Goal: Book appointment/travel/reservation

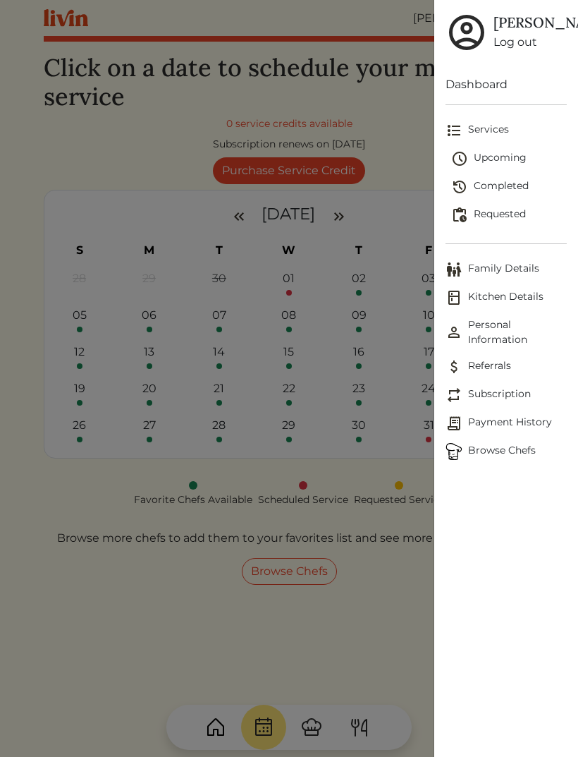
click at [495, 460] on span "Browse Chefs" at bounding box center [506, 451] width 121 height 17
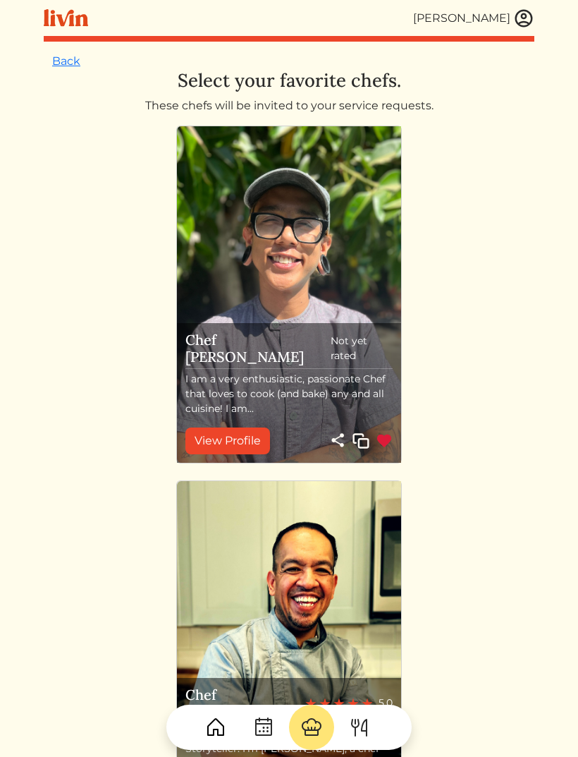
click at [387, 442] on img at bounding box center [384, 440] width 17 height 17
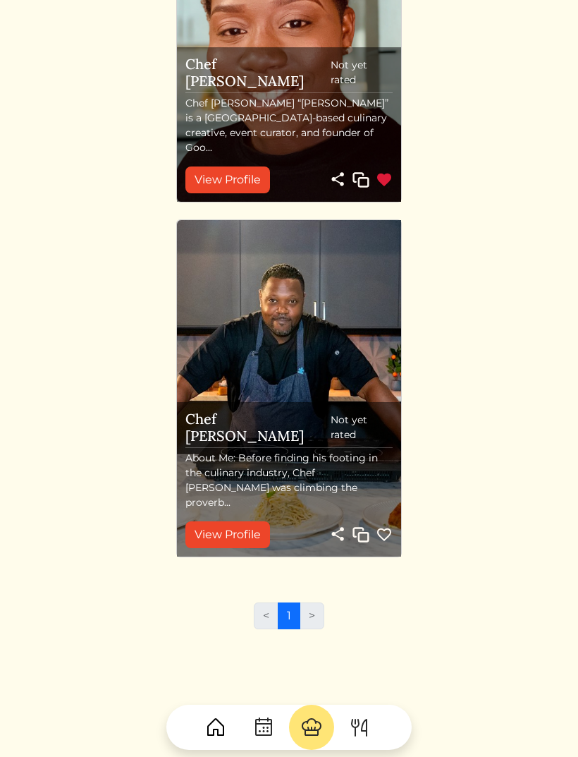
scroll to position [2038, 0]
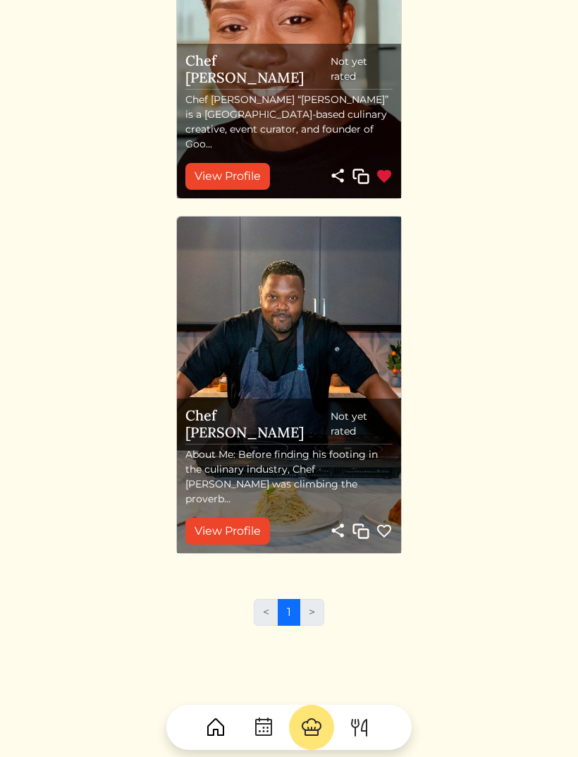
click at [221, 531] on link "View Profile" at bounding box center [227, 531] width 85 height 27
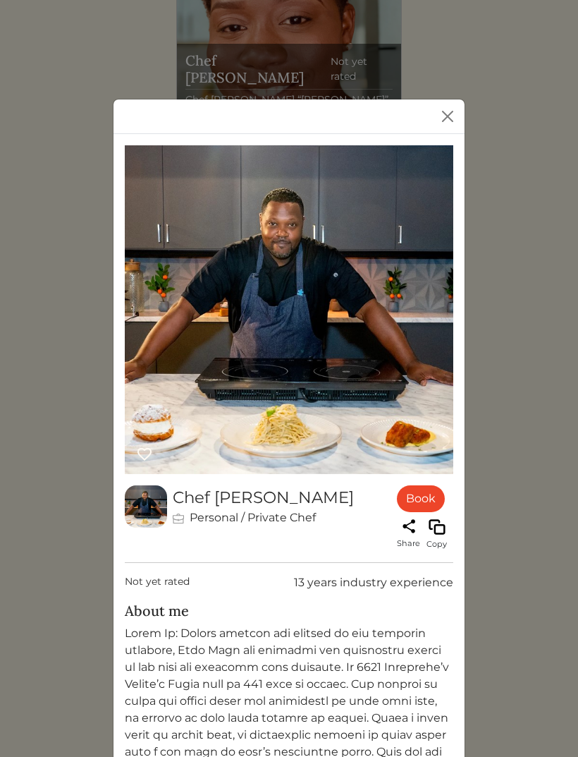
scroll to position [0, 0]
click at [449, 123] on button "Close" at bounding box center [448, 116] width 23 height 23
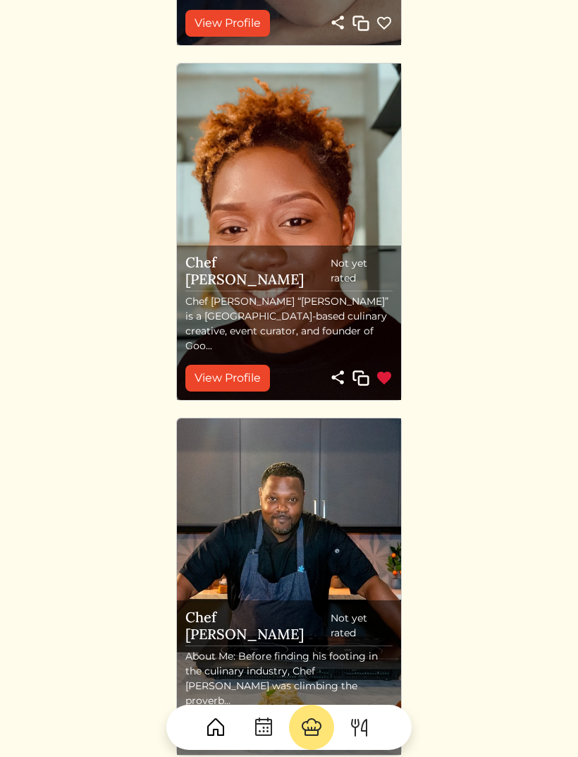
scroll to position [1832, 0]
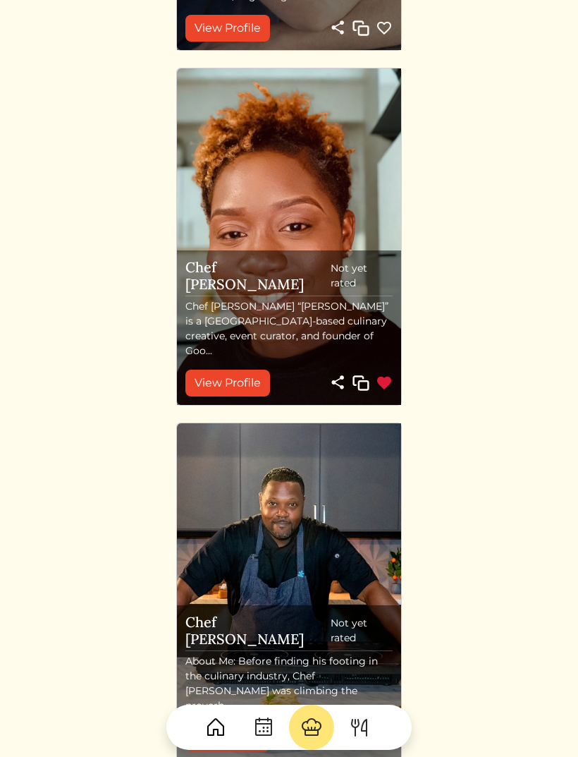
click at [234, 379] on link "View Profile" at bounding box center [227, 383] width 85 height 27
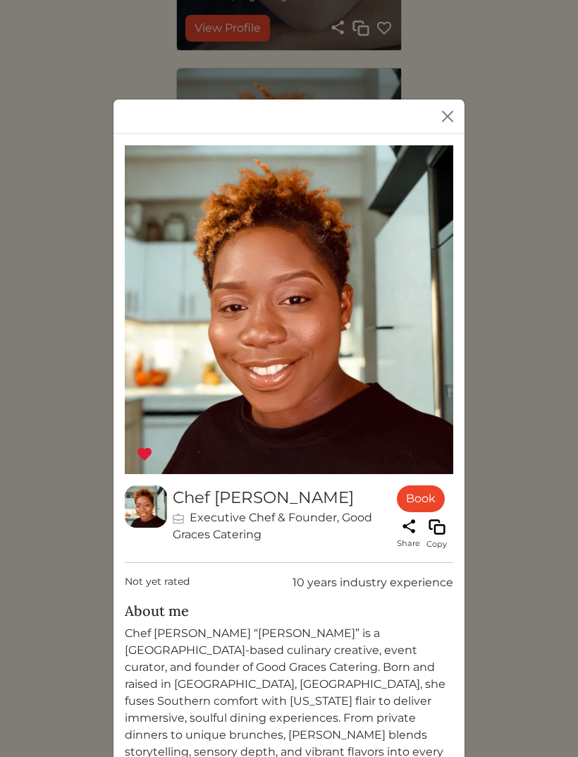
scroll to position [0, 0]
click at [444, 127] on button "Close" at bounding box center [448, 116] width 23 height 23
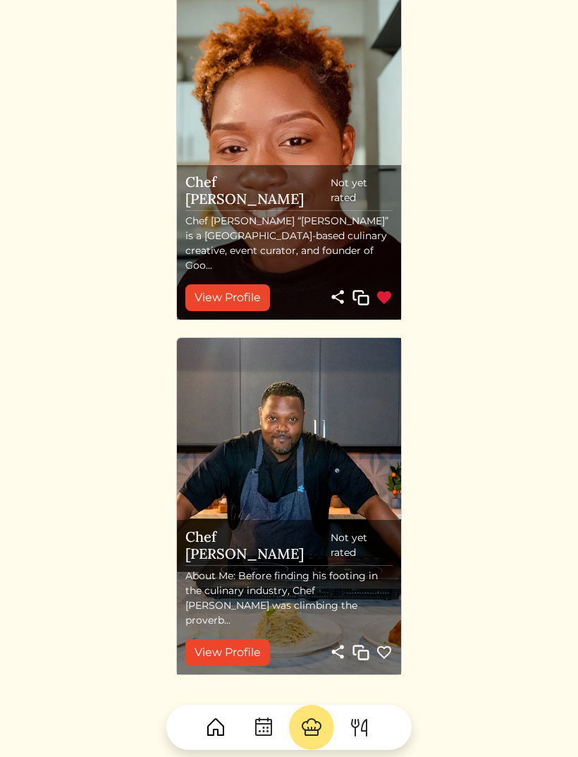
scroll to position [1925, 0]
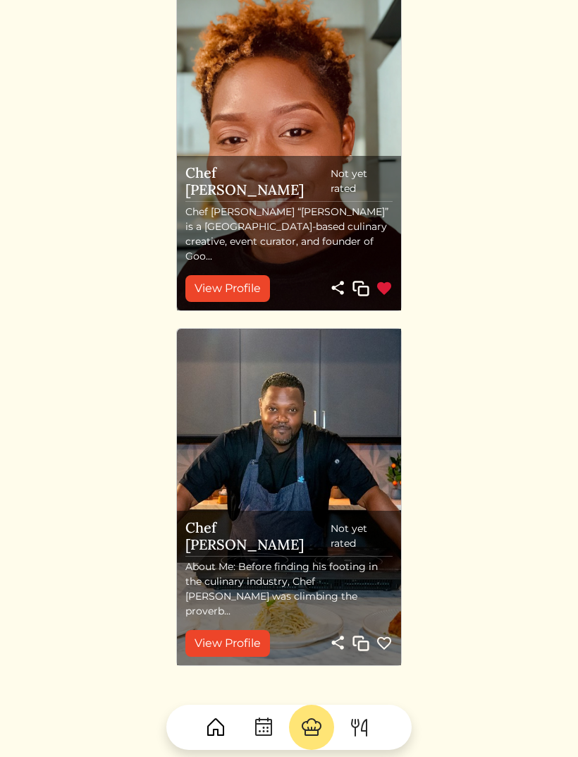
click at [381, 287] on img at bounding box center [384, 289] width 17 height 17
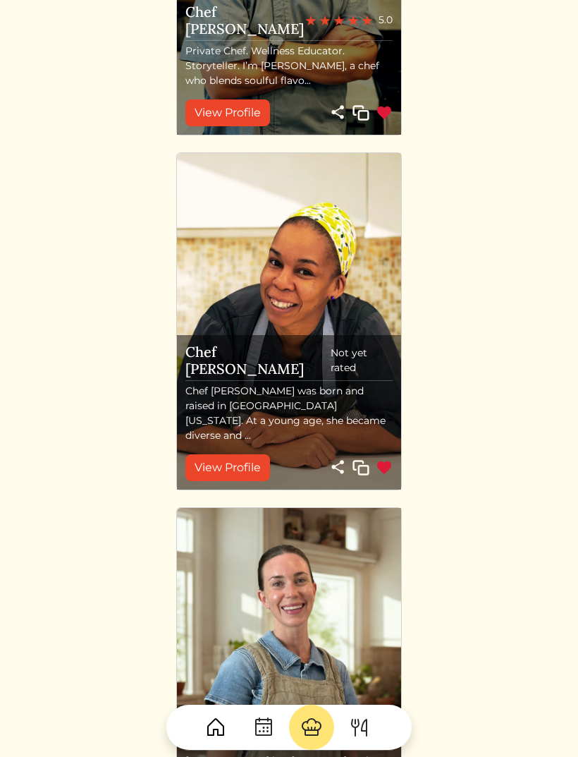
scroll to position [681, 0]
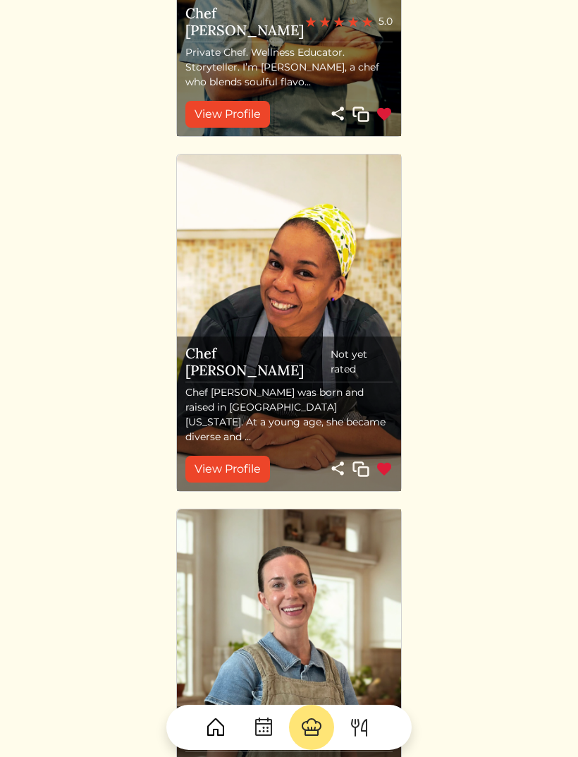
click at [383, 468] on img at bounding box center [384, 469] width 17 height 17
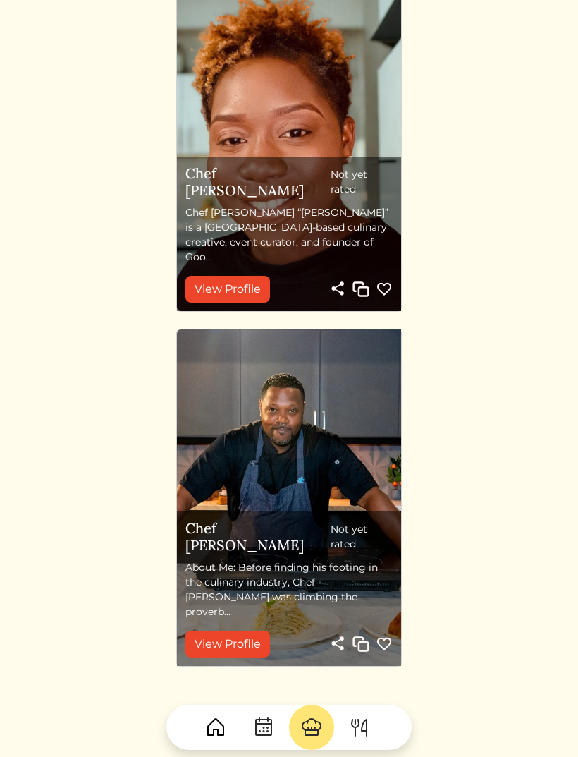
scroll to position [1932, 0]
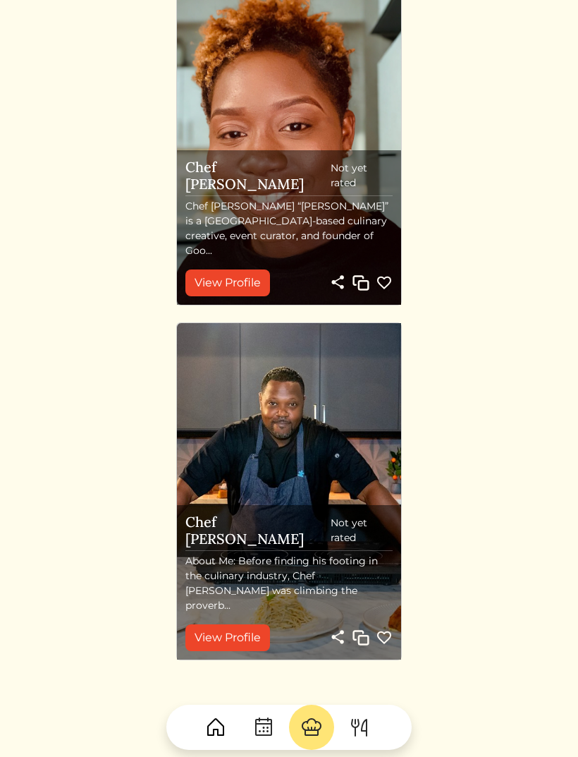
click at [388, 640] on img at bounding box center [384, 637] width 17 height 17
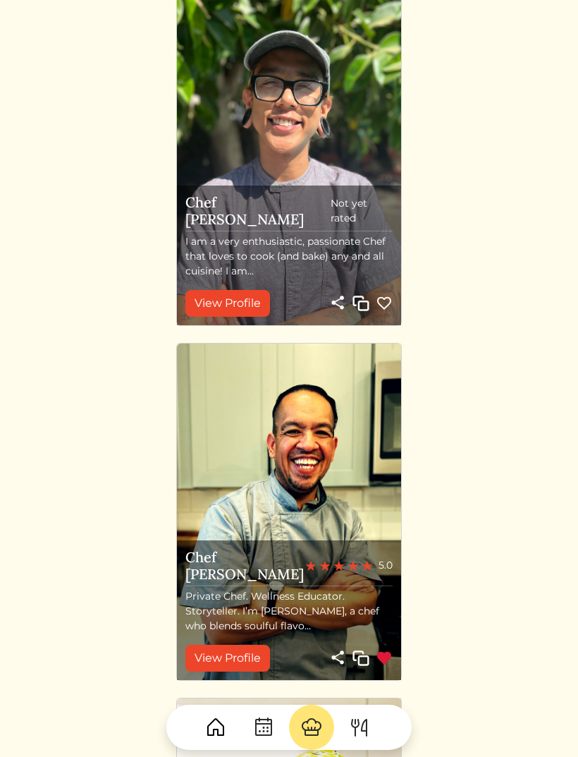
scroll to position [0, 0]
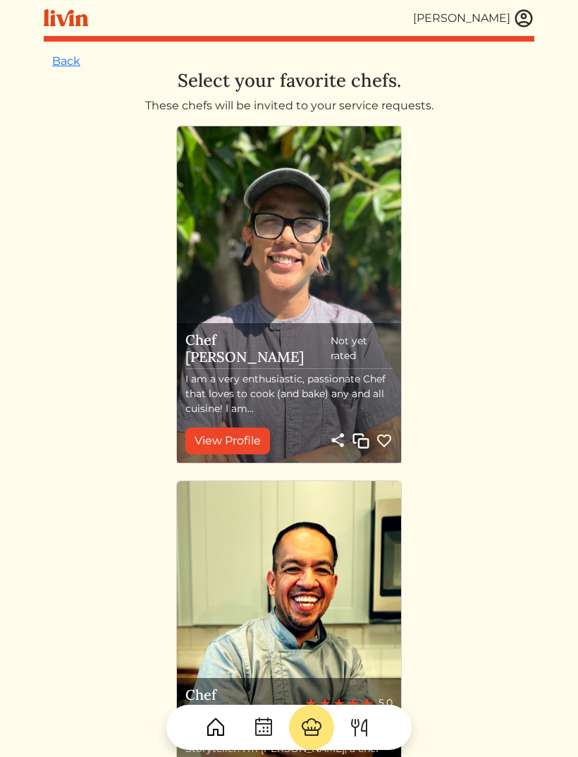
click at [66, 56] on link "Back" at bounding box center [66, 60] width 28 height 13
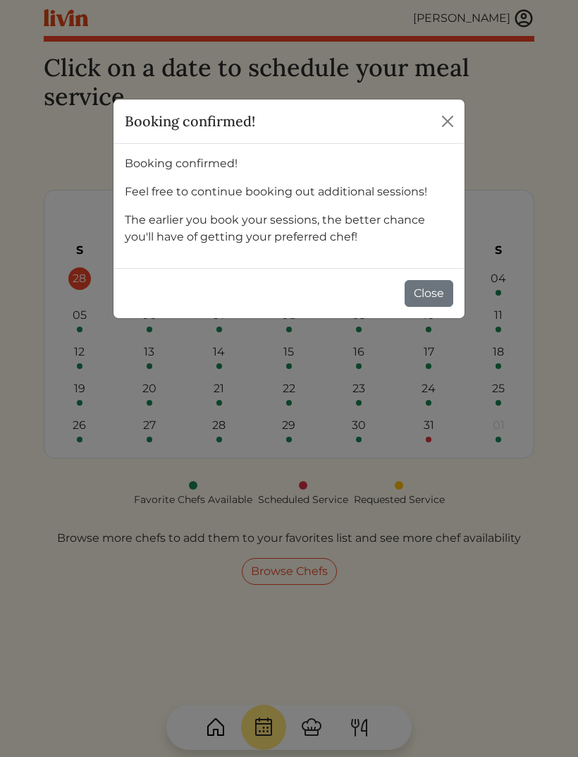
click at [435, 293] on button "Close" at bounding box center [429, 293] width 49 height 27
